Goal: Information Seeking & Learning: Find specific fact

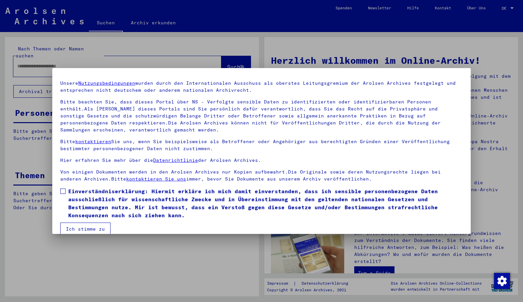
scroll to position [27, 0]
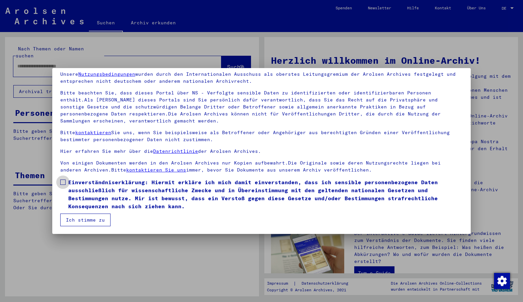
drag, startPoint x: 62, startPoint y: 181, endPoint x: 62, endPoint y: 185, distance: 3.7
click at [62, 183] on span at bounding box center [62, 181] width 5 height 5
click at [76, 219] on button "Ich stimme zu" at bounding box center [85, 219] width 50 height 13
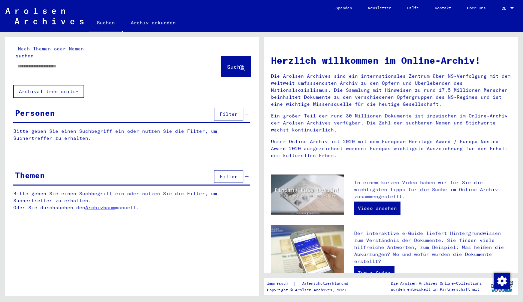
click at [82, 63] on input "text" at bounding box center [109, 66] width 184 height 7
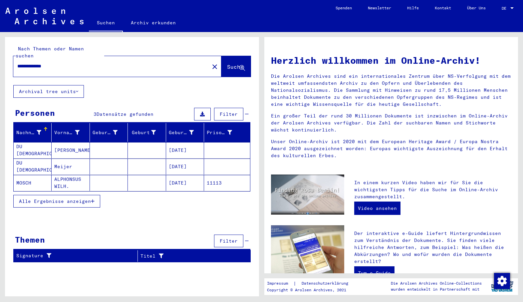
click at [24, 142] on mat-cell "DU [DEMOGRAPHIC_DATA]" at bounding box center [33, 150] width 38 height 16
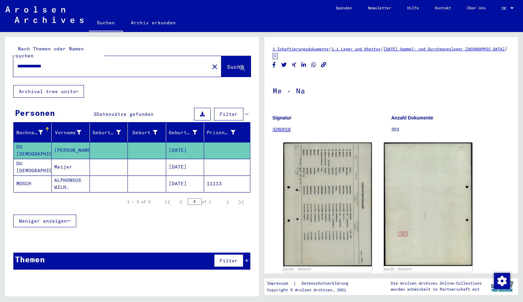
click at [25, 159] on mat-cell "DU [DEMOGRAPHIC_DATA]" at bounding box center [33, 167] width 38 height 16
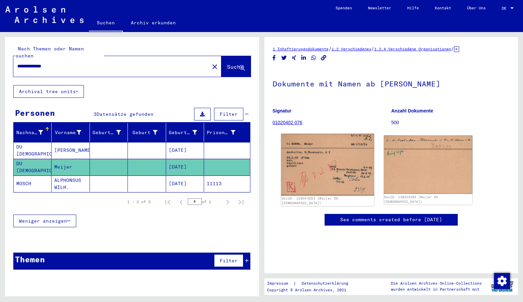
click at [356, 166] on img at bounding box center [327, 165] width 93 height 62
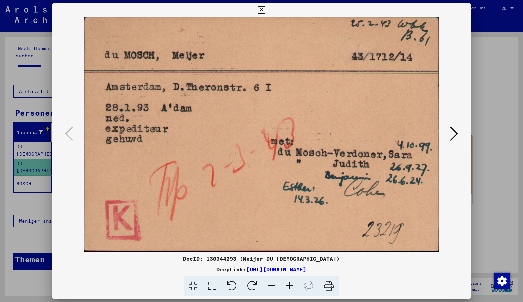
click at [458, 133] on icon at bounding box center [454, 134] width 8 height 16
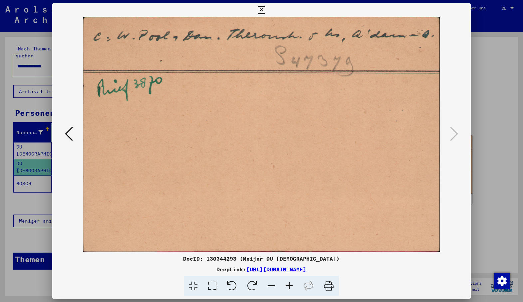
click at [69, 137] on icon at bounding box center [69, 134] width 8 height 16
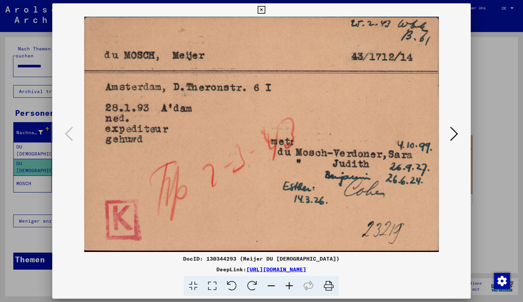
drag, startPoint x: 260, startPoint y: 9, endPoint x: 246, endPoint y: 19, distance: 16.8
click at [260, 10] on icon at bounding box center [262, 10] width 8 height 8
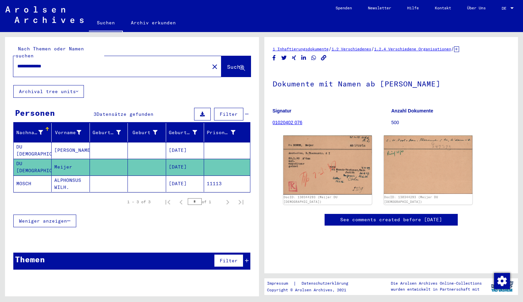
drag, startPoint x: 62, startPoint y: 58, endPoint x: -4, endPoint y: 60, distance: 66.3
click at [0, 60] on html "**********" at bounding box center [261, 151] width 523 height 302
type input "**********"
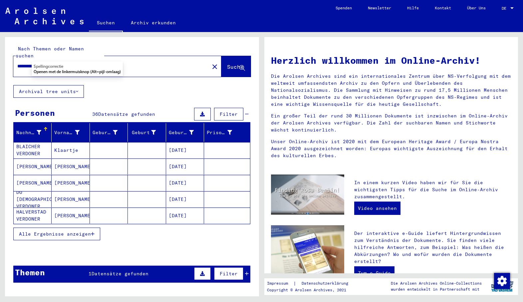
click at [43, 191] on mat-cell "DU [DEMOGRAPHIC_DATA] VERDONER" at bounding box center [33, 199] width 38 height 16
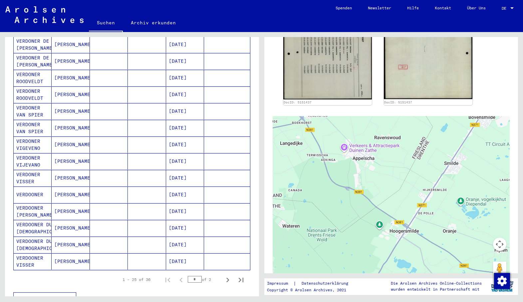
scroll to position [300, 0]
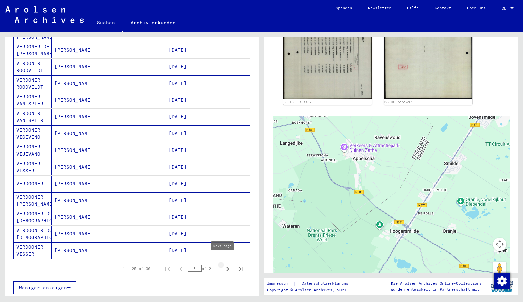
click at [223, 264] on icon "Next page" at bounding box center [227, 268] width 9 height 9
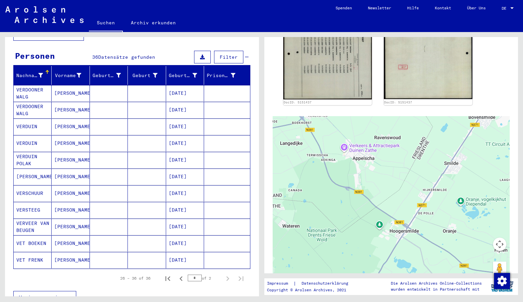
scroll to position [124, 0]
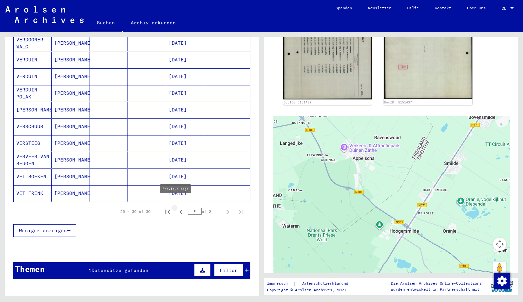
click at [177, 207] on icon "Previous page" at bounding box center [181, 211] width 9 height 9
type input "*"
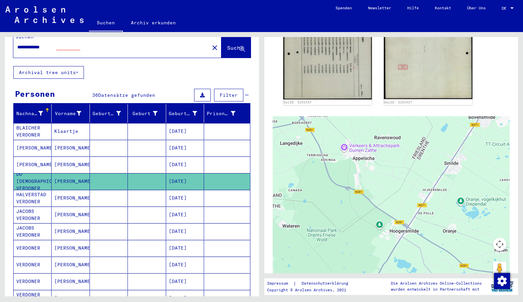
scroll to position [0, 0]
